Goal: Task Accomplishment & Management: Complete application form

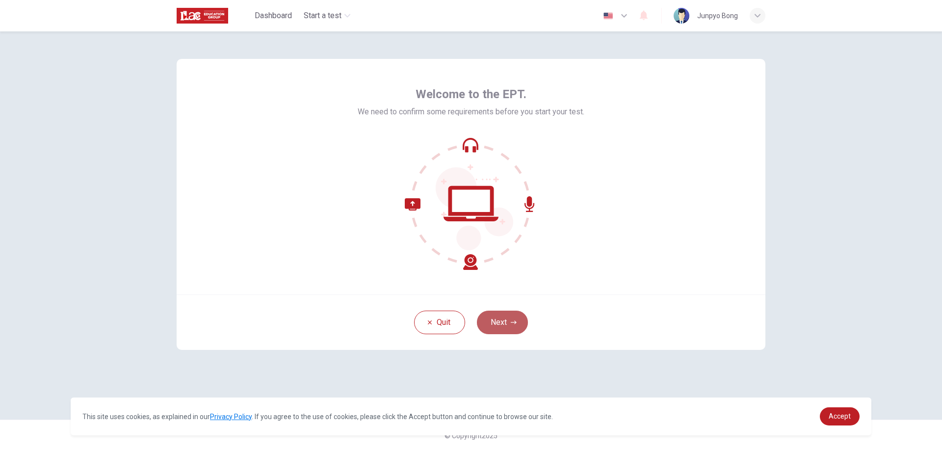
click at [500, 328] on button "Next" at bounding box center [502, 323] width 51 height 24
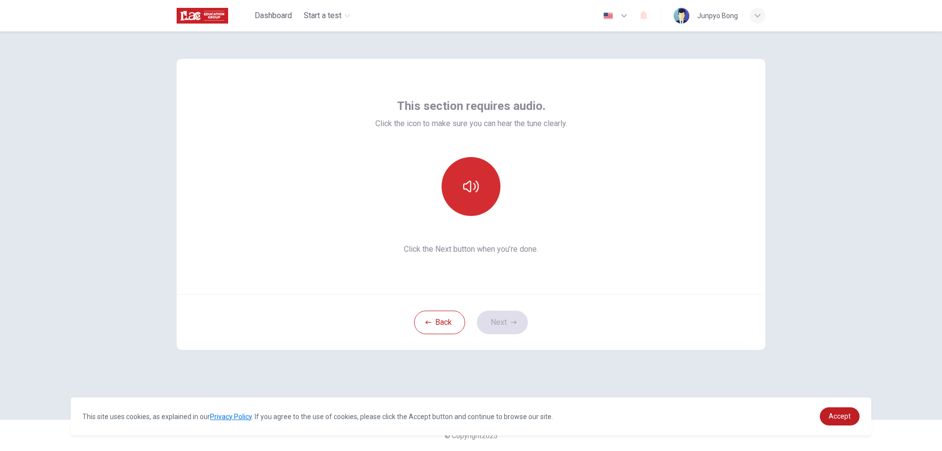
click at [478, 179] on icon "button" at bounding box center [471, 187] width 16 height 16
click at [494, 182] on button "button" at bounding box center [471, 186] width 59 height 59
click at [518, 315] on button "Next" at bounding box center [502, 323] width 51 height 24
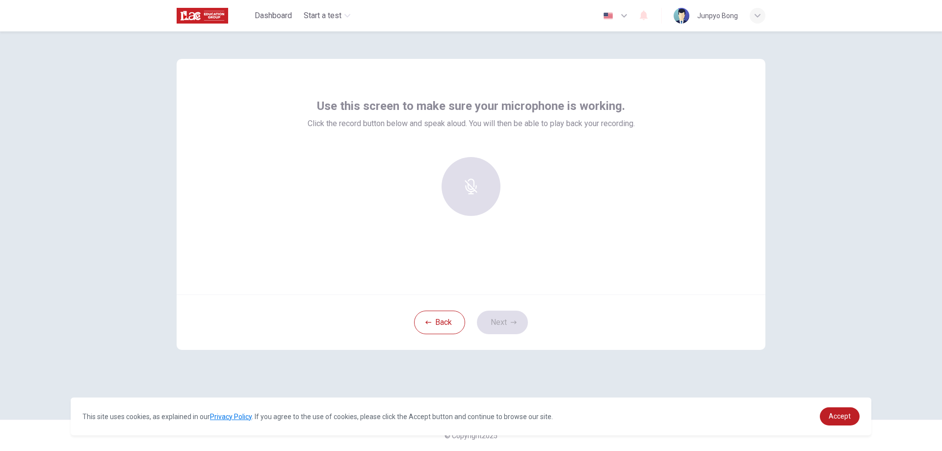
drag, startPoint x: 467, startPoint y: 151, endPoint x: 457, endPoint y: 147, distance: 10.8
click at [466, 150] on div "Use this screen to make sure your microphone is working. Click the record butto…" at bounding box center [471, 161] width 327 height 126
click at [738, 19] on div "Junpyo Bong" at bounding box center [720, 16] width 92 height 16
